Goal: Task Accomplishment & Management: Manage account settings

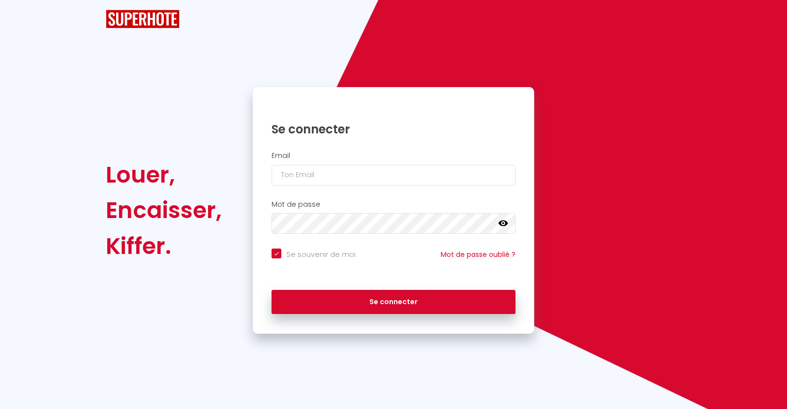
checkbox input "true"
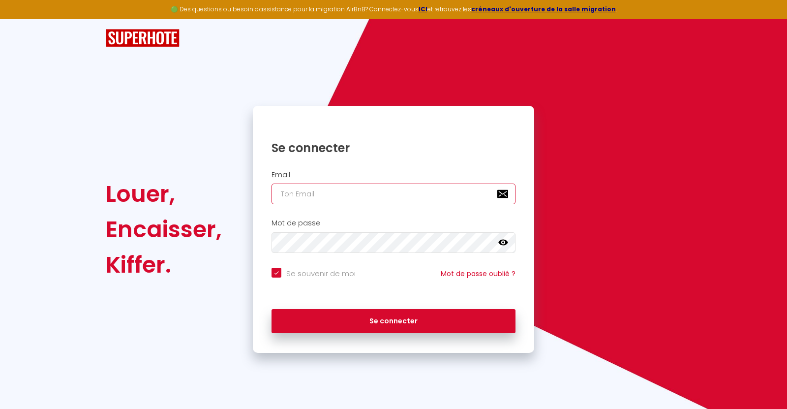
click at [423, 187] on input "email" at bounding box center [393, 193] width 244 height 21
click at [427, 194] on input "email" at bounding box center [393, 193] width 244 height 21
type input "[PERSON_NAME][EMAIL_ADDRESS][DOMAIN_NAME]"
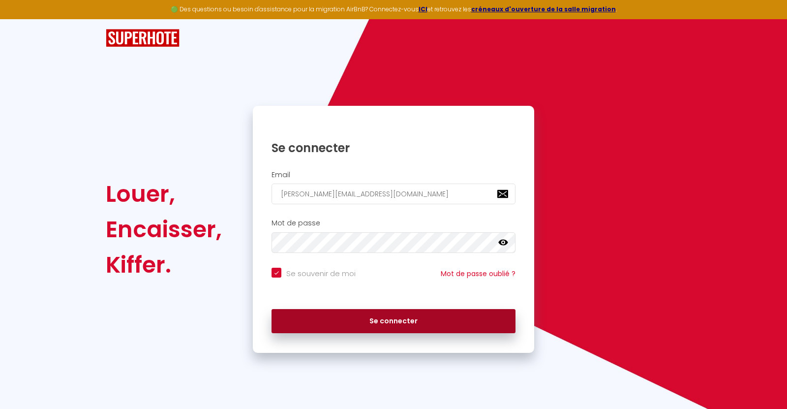
click at [403, 325] on button "Se connecter" at bounding box center [393, 321] width 244 height 25
checkbox input "true"
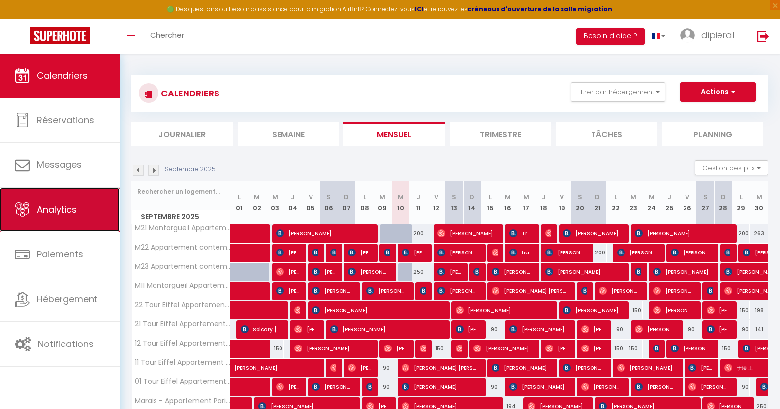
click at [92, 197] on link "Analytics" at bounding box center [60, 209] width 120 height 44
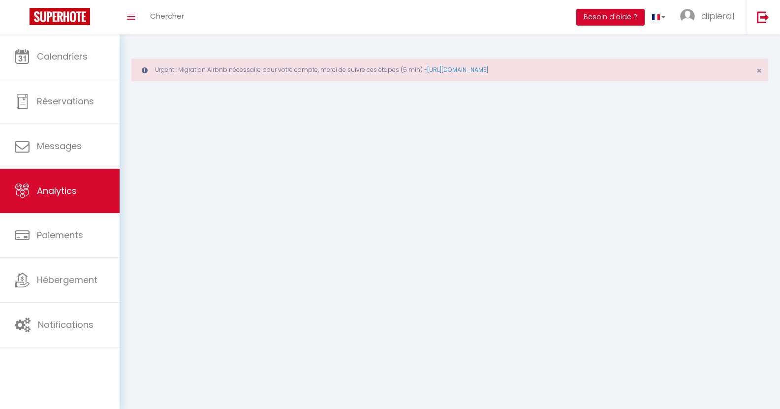
select select "2025"
select select "9"
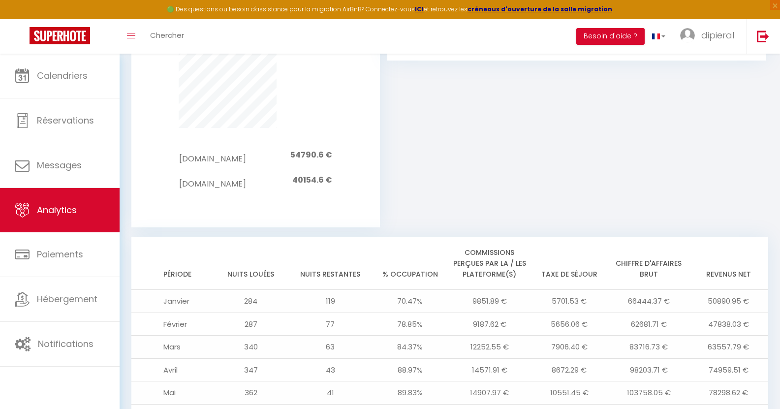
scroll to position [858, 0]
